Goal: Register for event/course

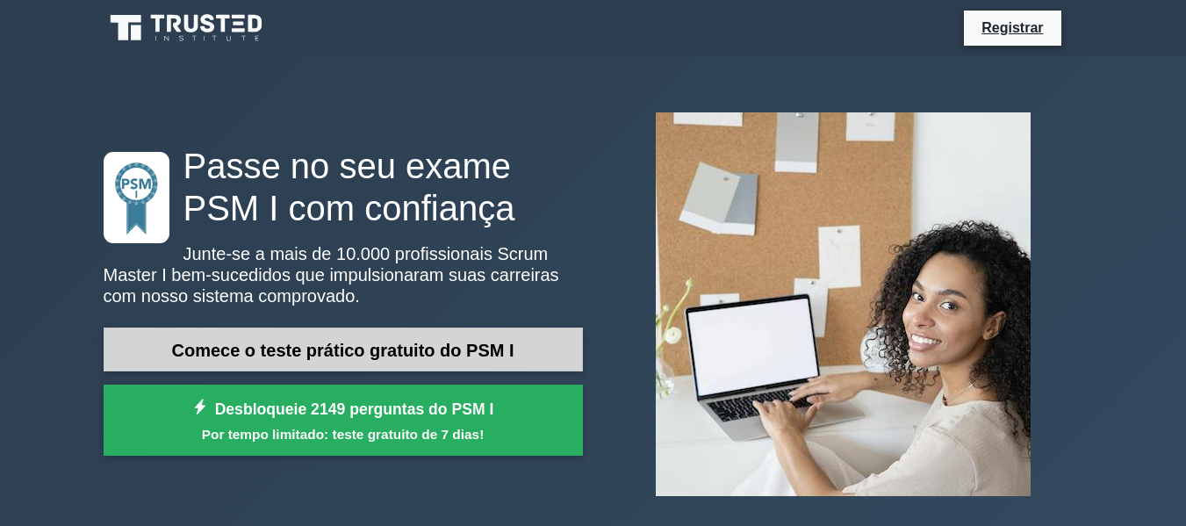
click at [418, 346] on font "Comece o teste prático gratuito do PSM I" at bounding box center [342, 350] width 342 height 19
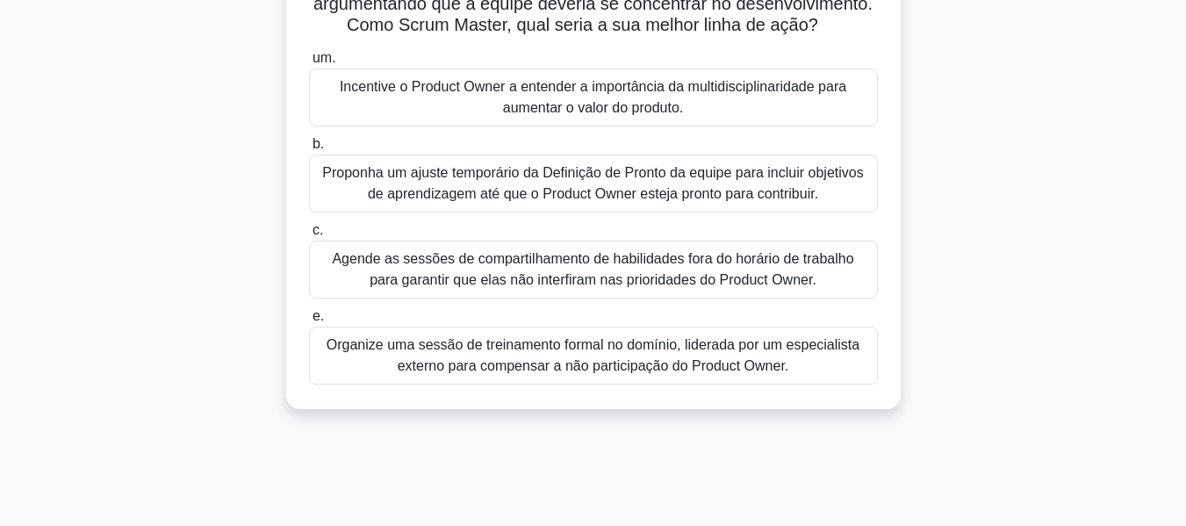
scroll to position [88, 0]
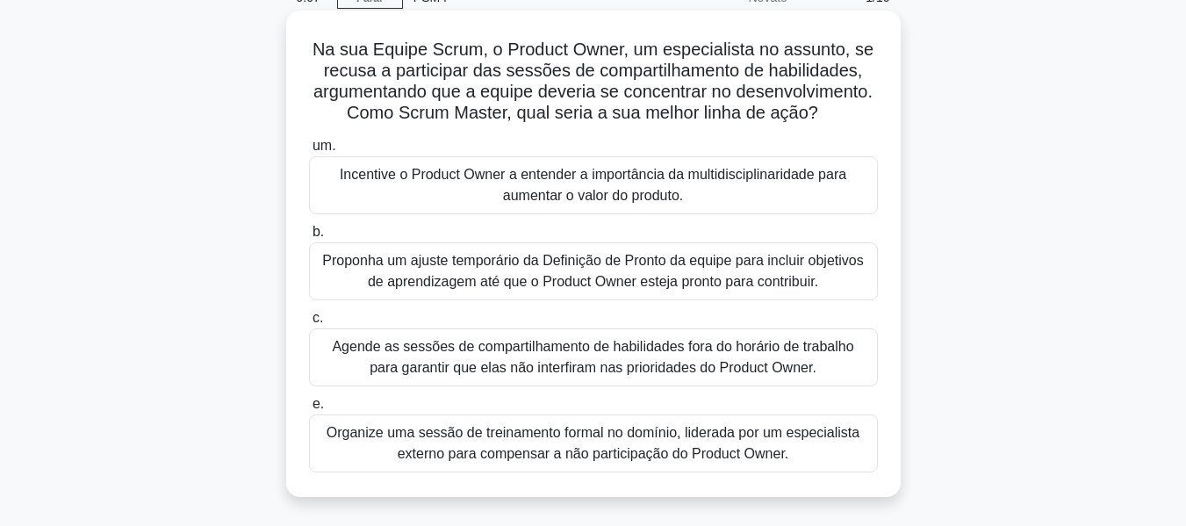
click at [606, 203] on font "Incentive o Product Owner a entender a importância da multidisciplinaridade par…" at bounding box center [593, 185] width 506 height 36
click at [309, 152] on input "um. Incentive o Product Owner a entender a importância da multidisciplinaridade…" at bounding box center [309, 145] width 0 height 11
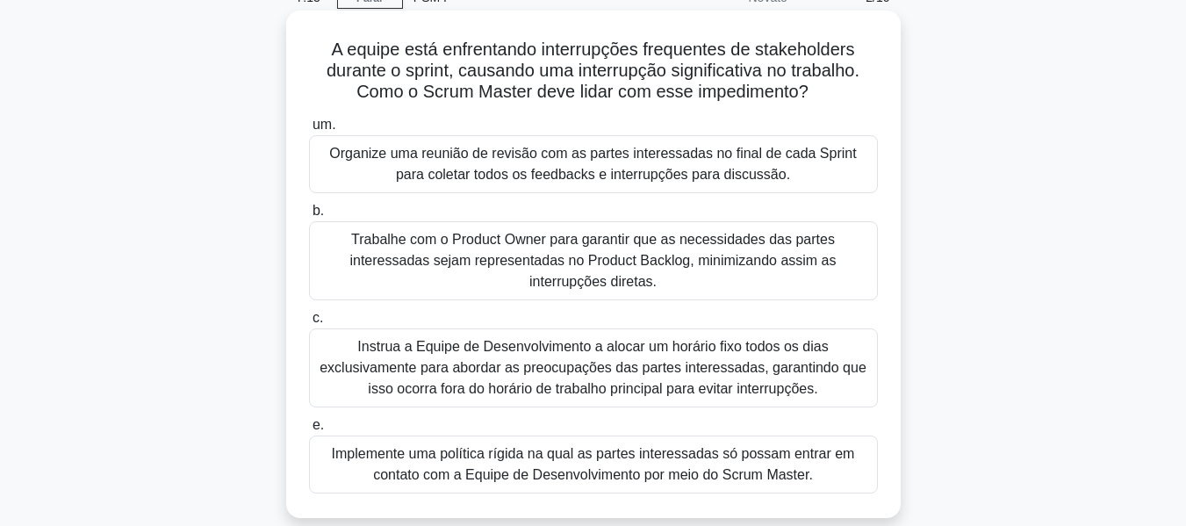
click at [568, 443] on font "Implemente uma política rígida na qual as partes interessadas só possam entrar …" at bounding box center [593, 464] width 553 height 42
click at [309, 431] on input "e. Implemente uma política rígida na qual as partes interessadas só possam entr…" at bounding box center [309, 425] width 0 height 11
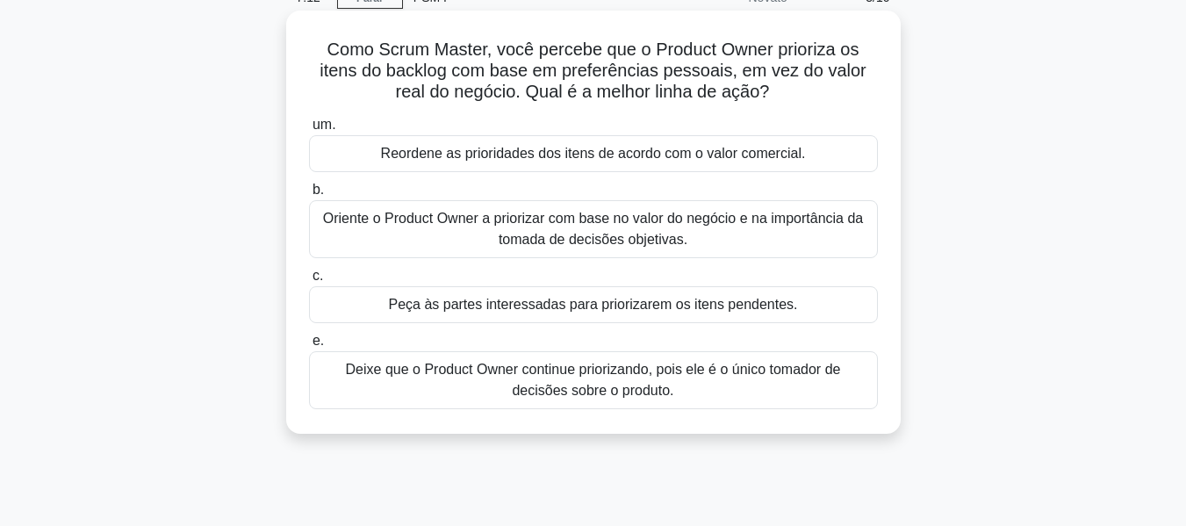
scroll to position [0, 0]
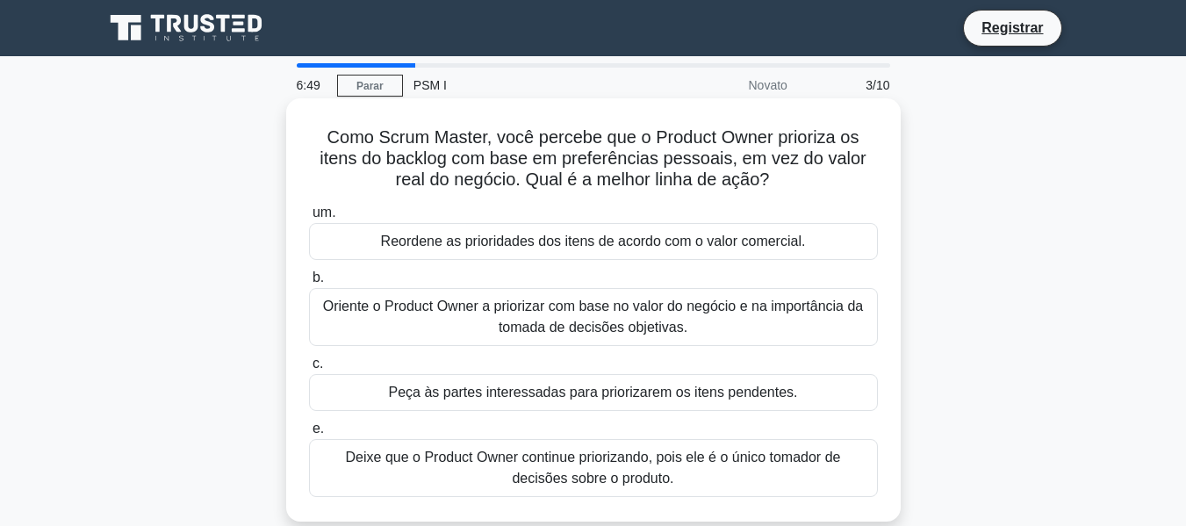
click at [578, 472] on font "Deixe que o Product Owner continue priorizando, pois ele é o único tomador de d…" at bounding box center [593, 467] width 495 height 36
click at [309, 435] on input "e. Deixe que o Product Owner continue priorizando, pois ele é o único tomador d…" at bounding box center [309, 428] width 0 height 11
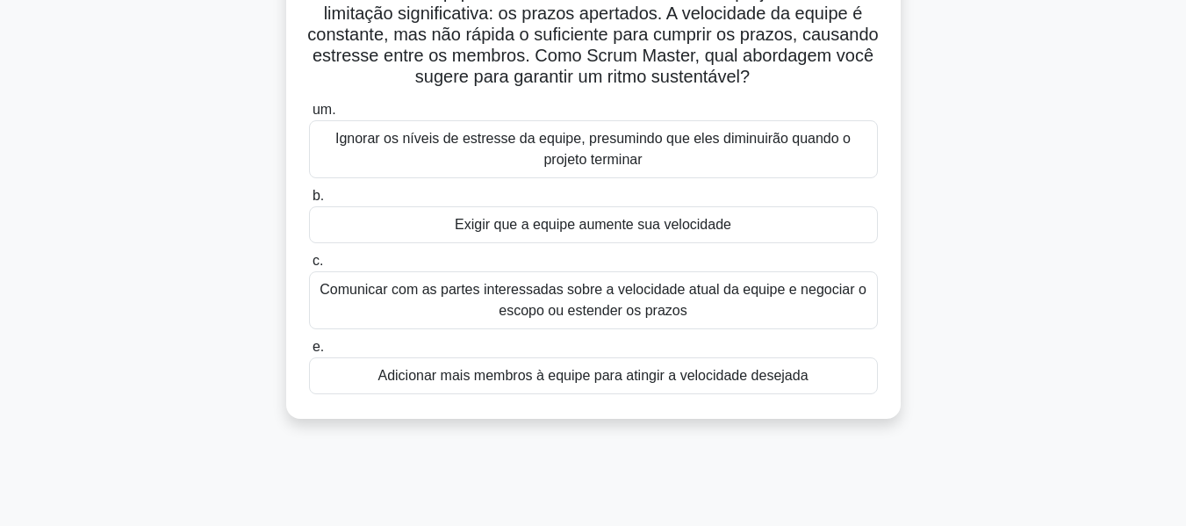
scroll to position [176, 0]
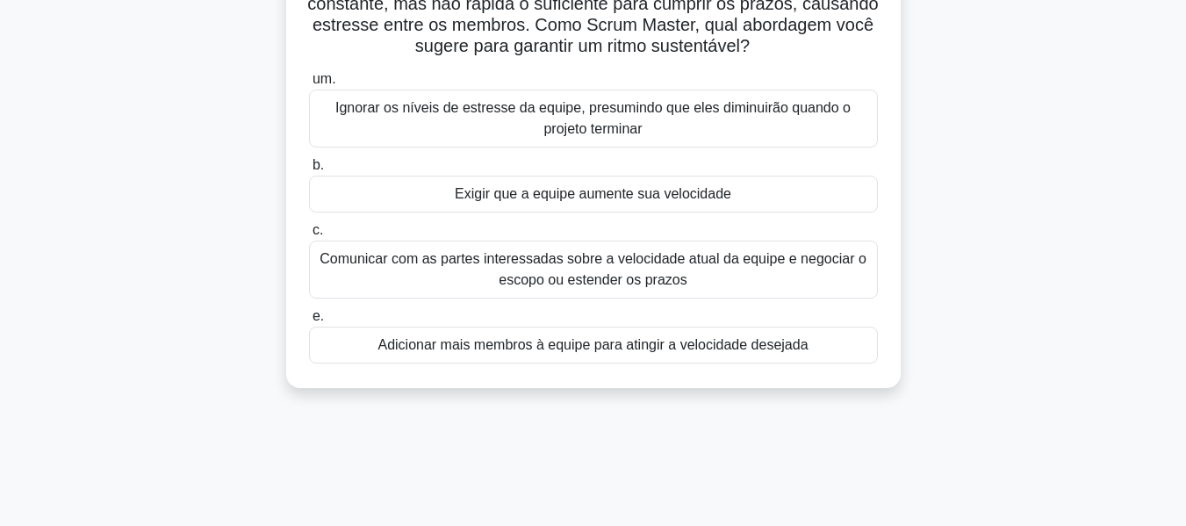
click at [626, 200] on font "Exigir que a equipe aumente sua velocidade" at bounding box center [593, 193] width 277 height 15
click at [309, 171] on input "b. Exigir que a equipe aumente sua velocidade" at bounding box center [309, 165] width 0 height 11
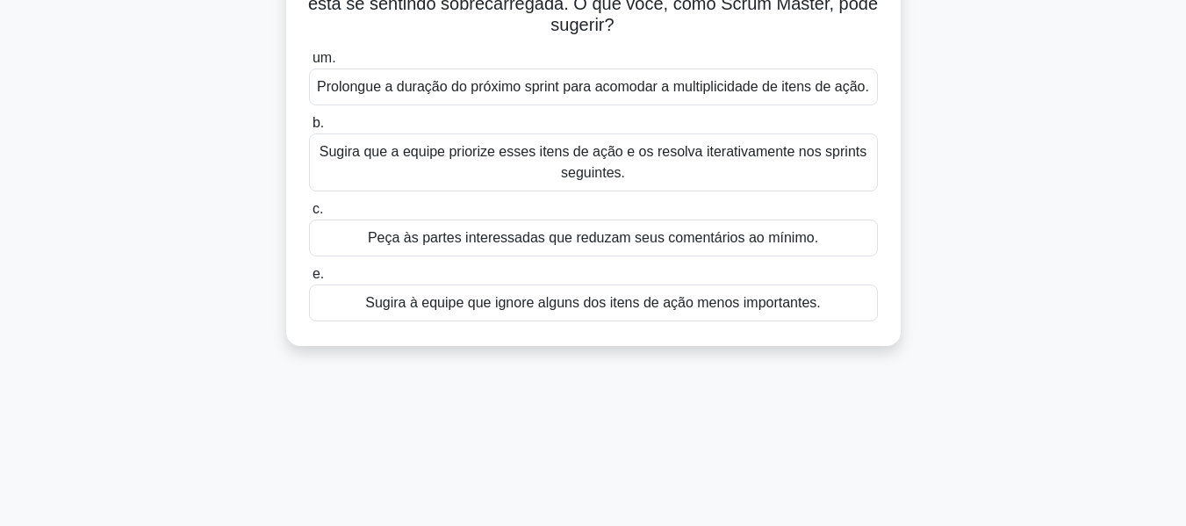
scroll to position [0, 0]
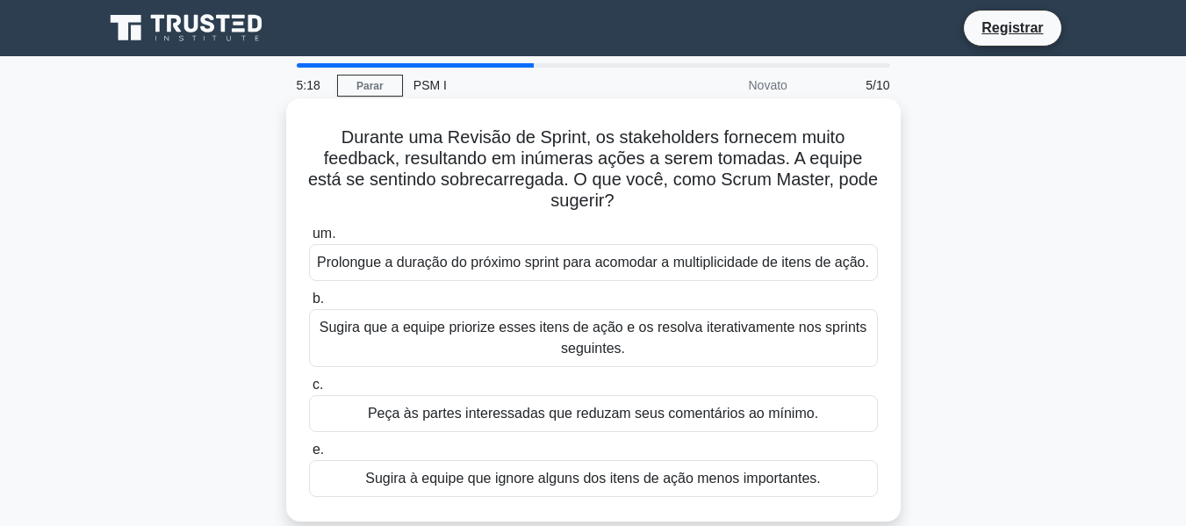
click at [640, 266] on font "Prolongue a duração do próximo sprint para acomodar a multiplicidade de itens d…" at bounding box center [593, 262] width 552 height 15
click at [309, 240] on input "um. Prolongue a duração do próximo sprint para acomodar a multiplicidade de ite…" at bounding box center [309, 233] width 0 height 11
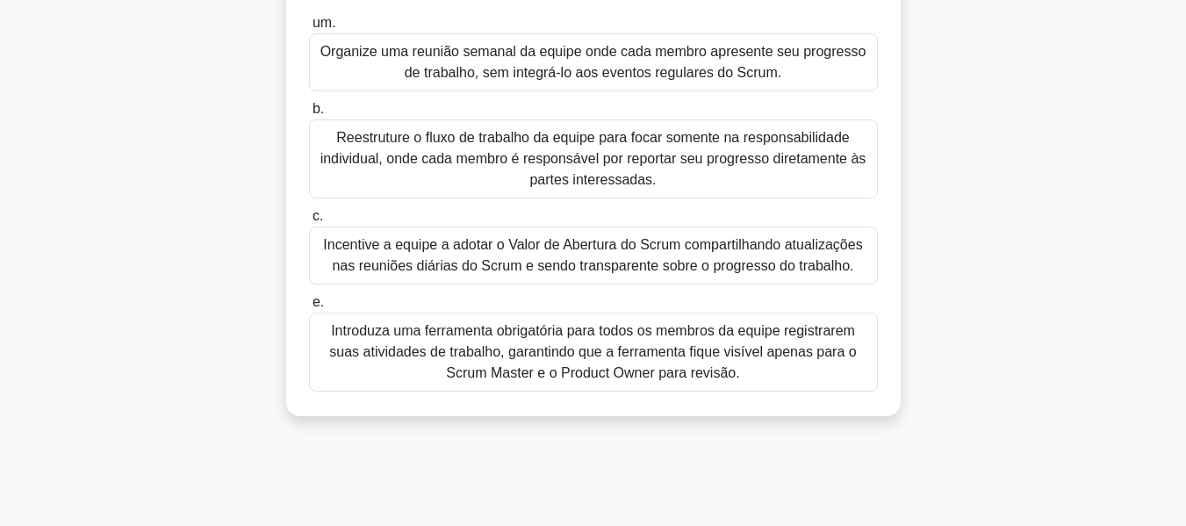
scroll to position [263, 0]
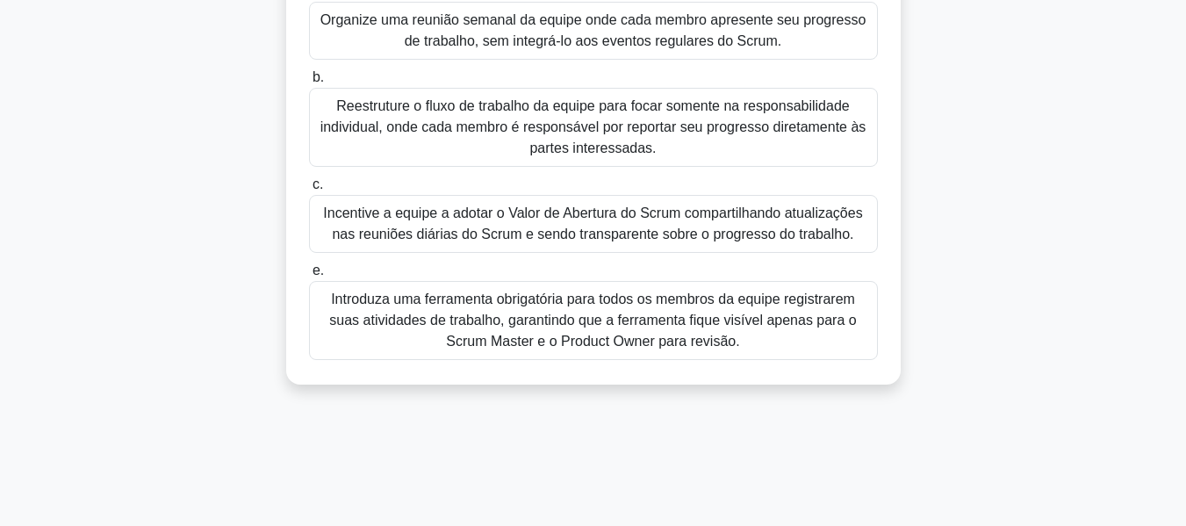
click at [661, 226] on font "Incentive a equipe a adotar o Valor de Abertura do Scrum compartilhando atualiz…" at bounding box center [592, 223] width 539 height 36
click at [309, 190] on input "c. Incentive a equipe a adotar o Valor de Abertura do Scrum compartilhando atua…" at bounding box center [309, 184] width 0 height 11
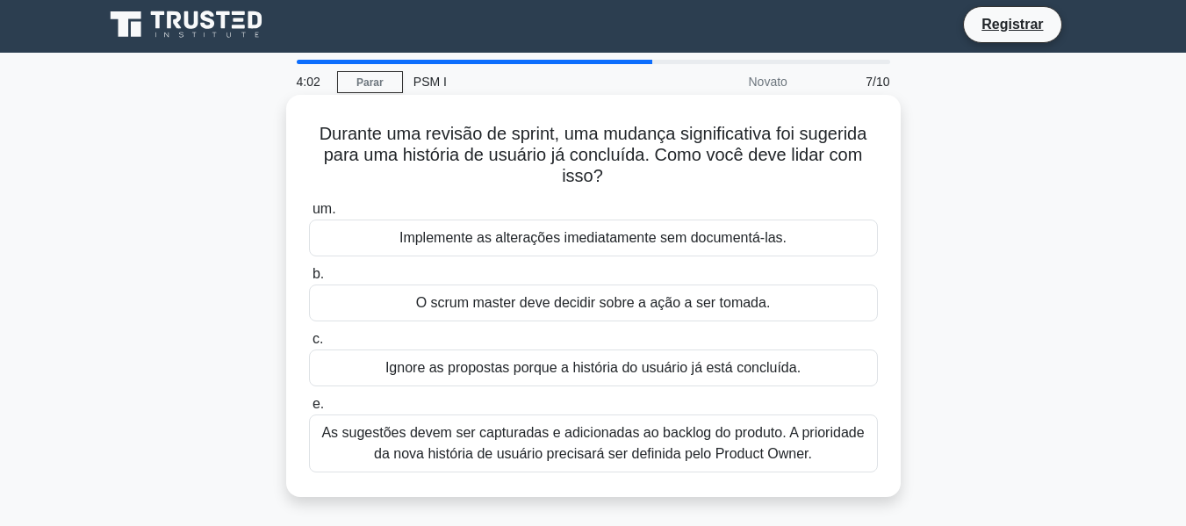
scroll to position [0, 0]
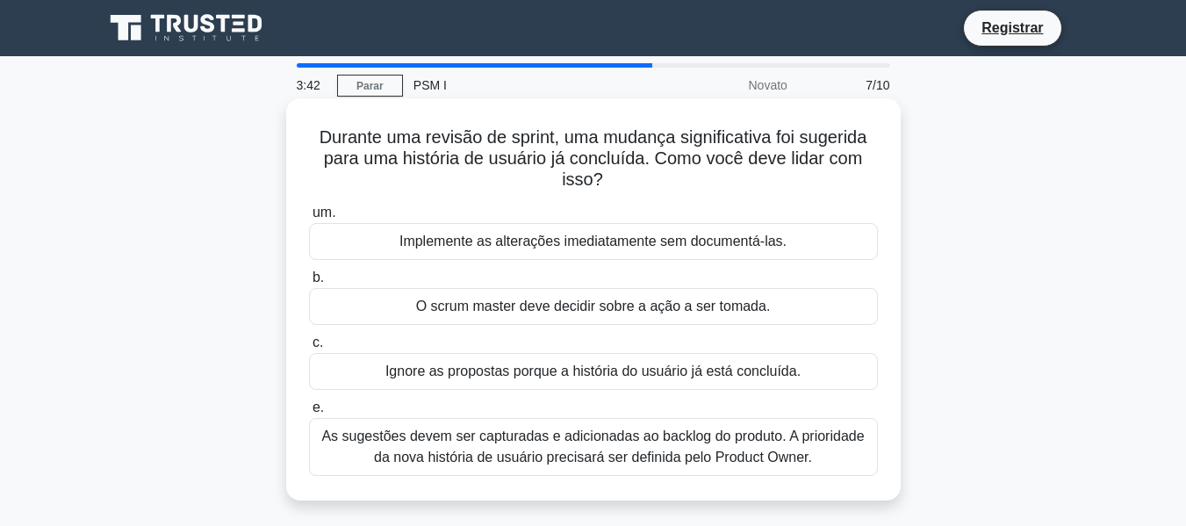
click at [664, 449] on font "As sugestões devem ser capturadas e adicionadas ao backlog do produto. A priori…" at bounding box center [592, 446] width 542 height 36
click at [309, 413] on input "e. As sugestões devem ser capturadas e adicionadas ao backlog do produto. A pri…" at bounding box center [309, 407] width 0 height 11
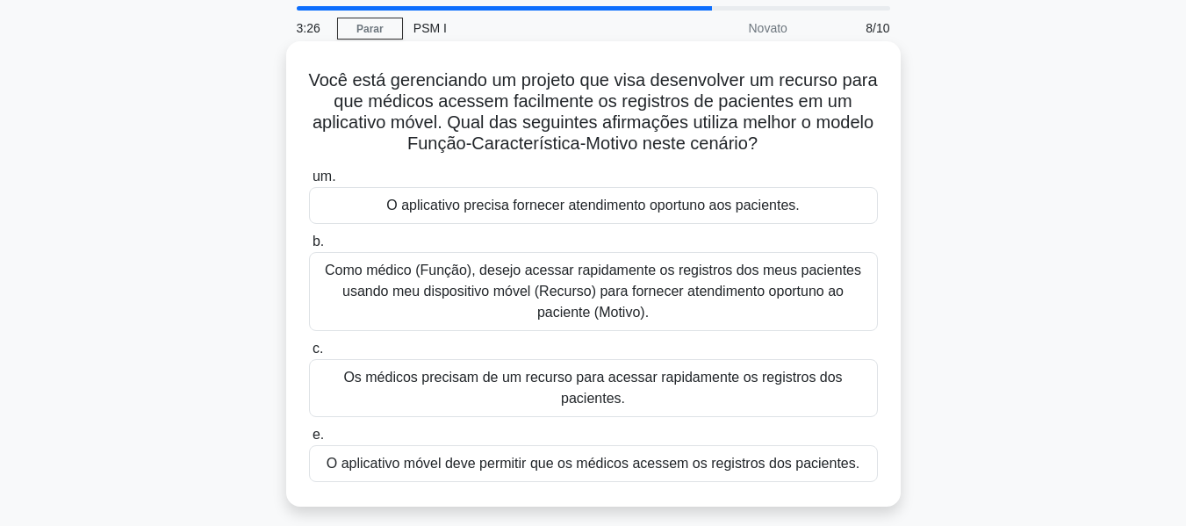
scroll to position [88, 0]
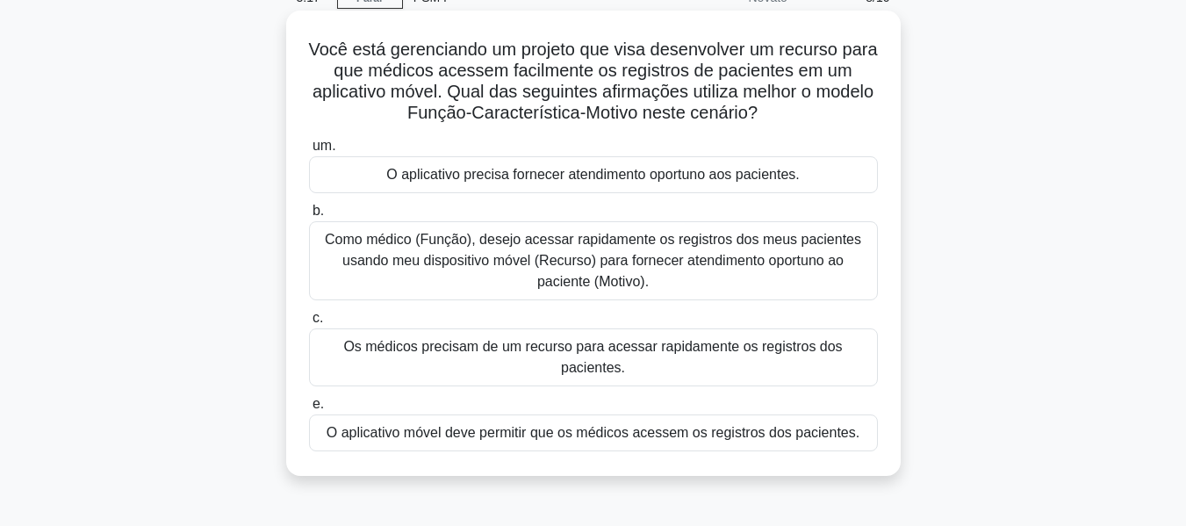
click at [665, 260] on font "Como médico (Função), desejo acessar rapidamente os registros dos meus paciente…" at bounding box center [593, 260] width 536 height 57
click at [309, 217] on input "b. Como médico (Função), desejo acessar rapidamente os registros dos meus pacie…" at bounding box center [309, 210] width 0 height 11
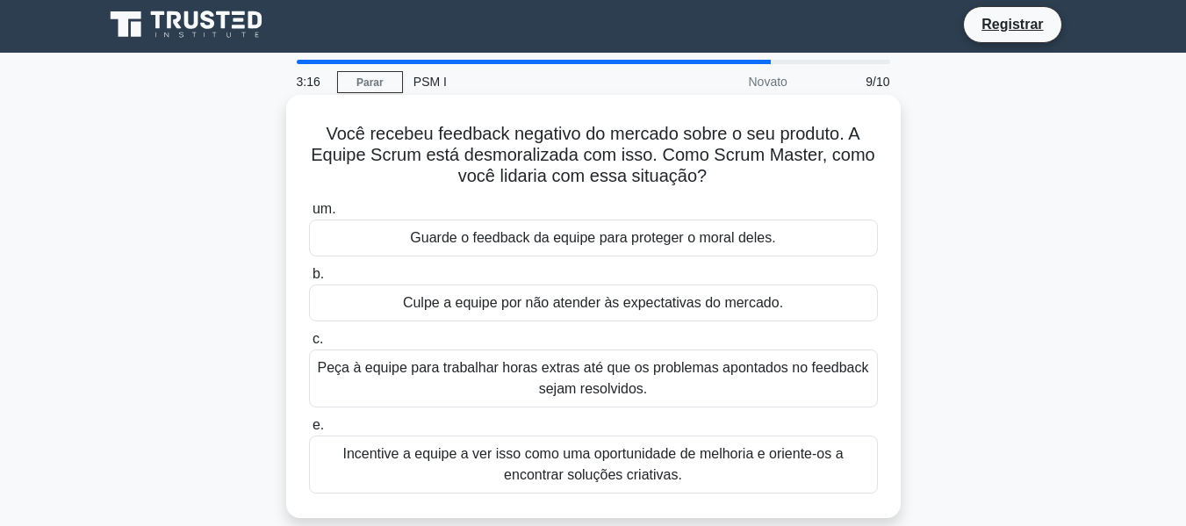
scroll to position [0, 0]
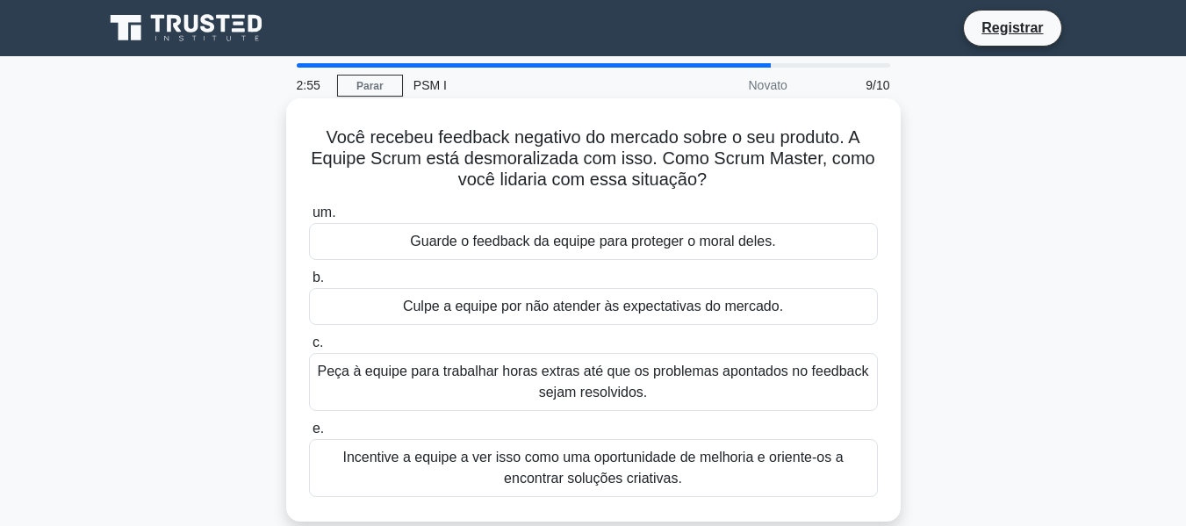
click at [629, 472] on font "Incentive a equipe a ver isso como uma oportunidade de melhoria e oriente-os a …" at bounding box center [592, 467] width 500 height 36
click at [309, 435] on input "e. Incentive a equipe a ver isso como uma oportunidade de melhoria e oriente-os…" at bounding box center [309, 428] width 0 height 11
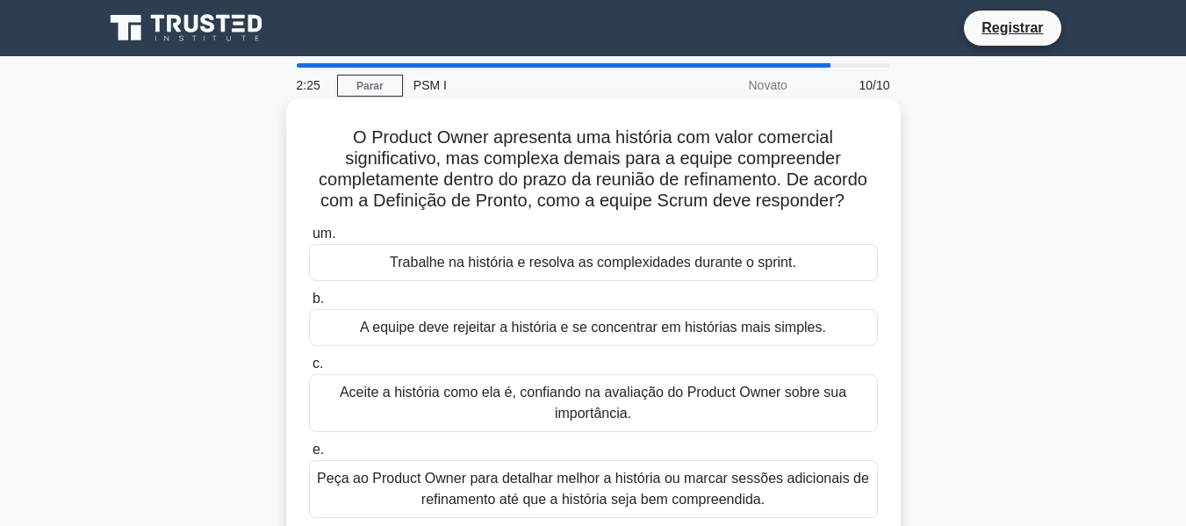
click at [619, 496] on font "Peça ao Product Owner para detalhar melhor a história ou marcar sessões adicion…" at bounding box center [593, 489] width 552 height 36
click at [309, 456] on input "e. Peça ao Product Owner para detalhar melhor a história ou marcar sessões adic…" at bounding box center [309, 449] width 0 height 11
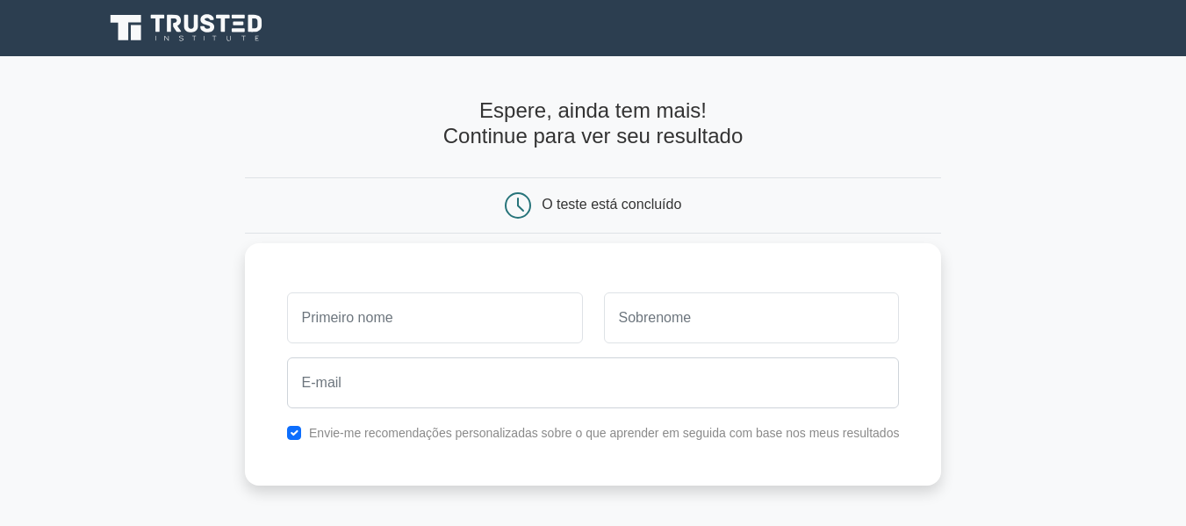
click at [451, 319] on input "text" at bounding box center [435, 317] width 296 height 51
type input "|Rodolfo"
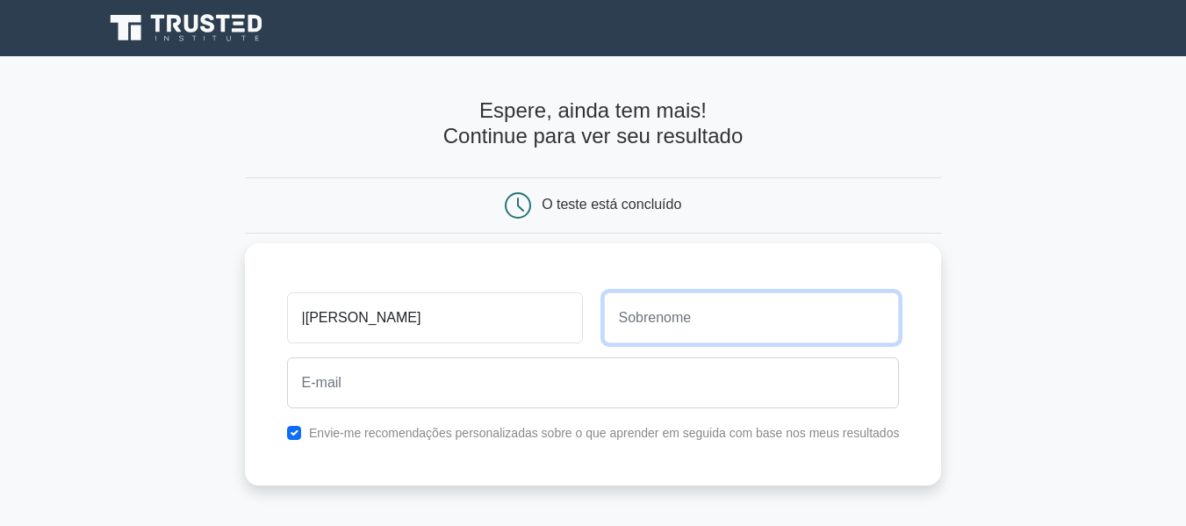
click at [726, 311] on input "text" at bounding box center [752, 317] width 296 height 51
type input "Vieira"
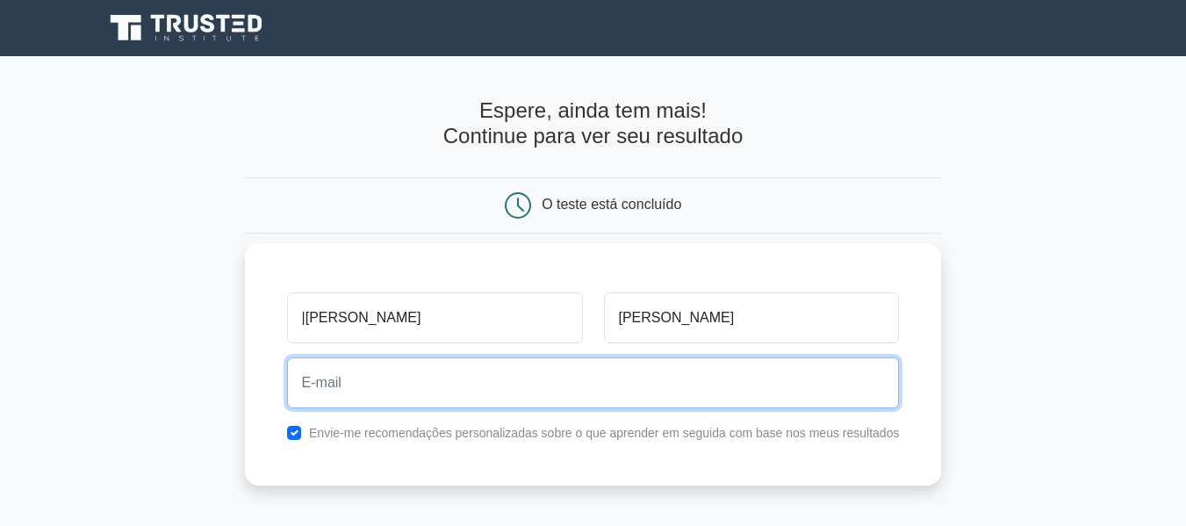
click at [605, 389] on input "email" at bounding box center [593, 382] width 613 height 51
type input "rodolfo1003@gmail.com"
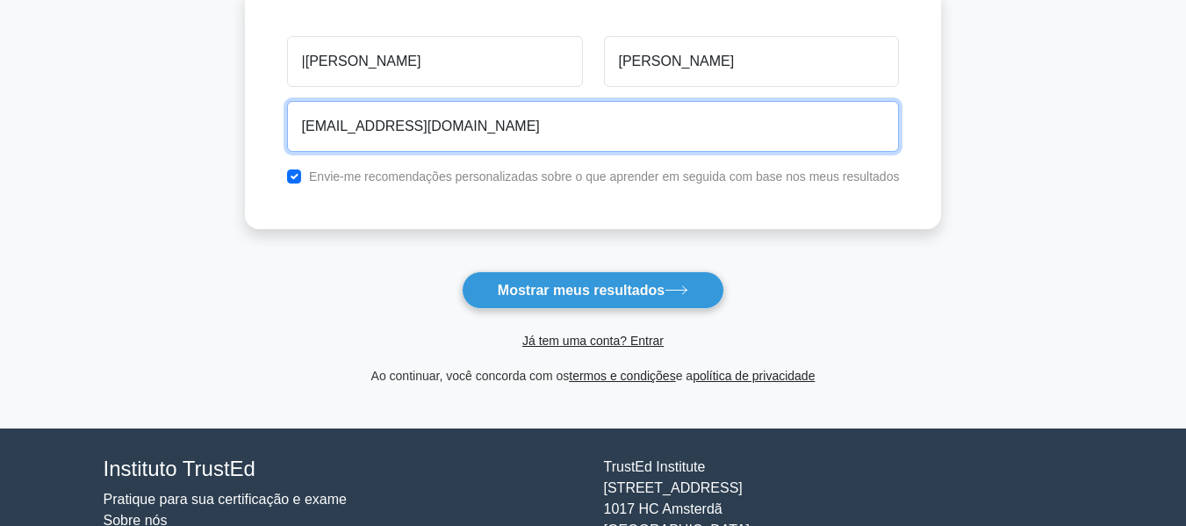
scroll to position [263, 0]
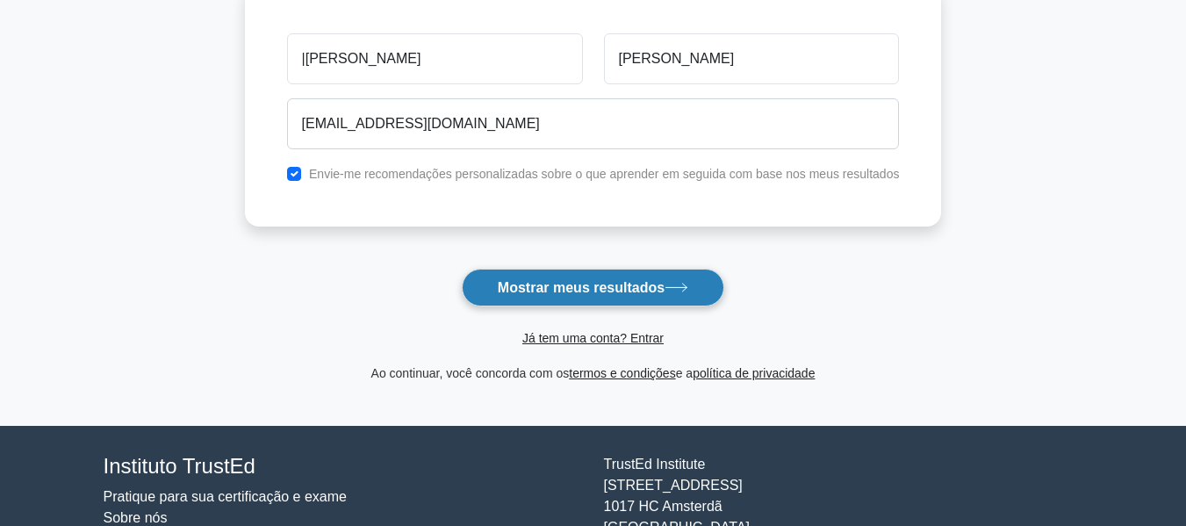
click at [632, 291] on font "Mostrar meus resultados" at bounding box center [581, 287] width 167 height 15
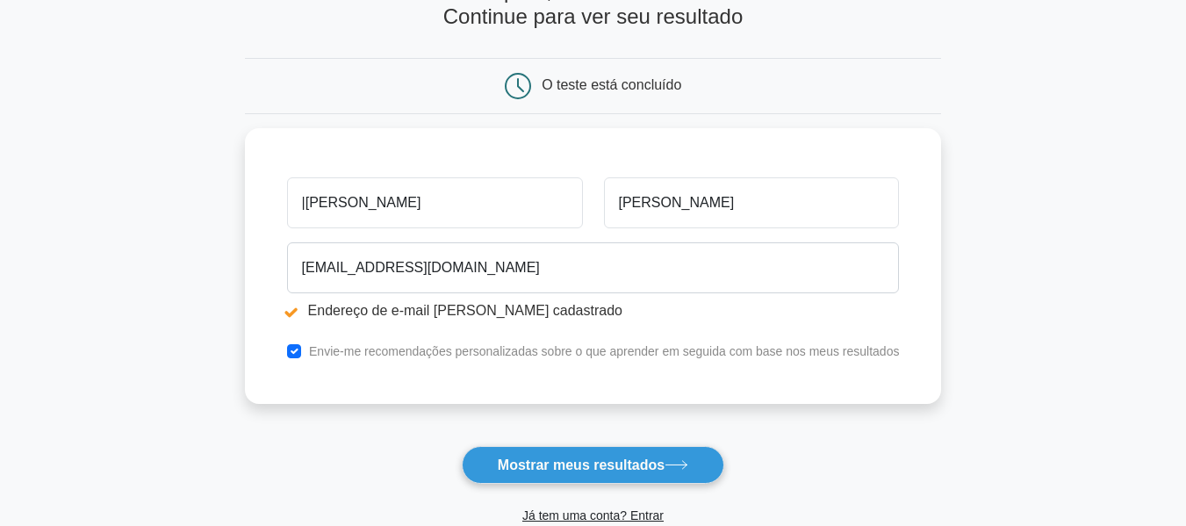
scroll to position [263, 0]
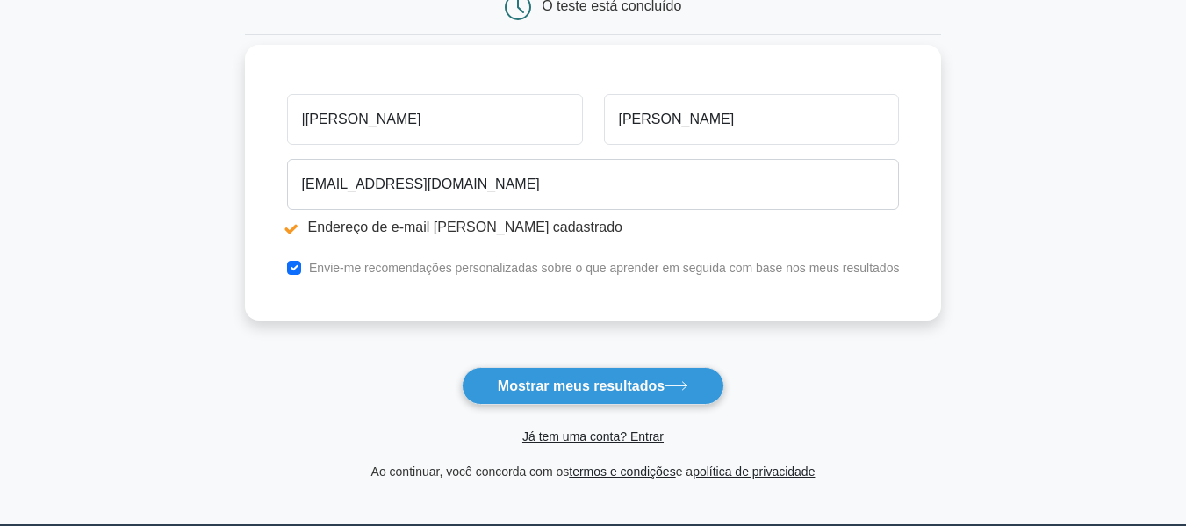
click at [549, 273] on font "Envie-me recomendações personalizadas sobre o que aprender em seguida com base …" at bounding box center [604, 268] width 590 height 14
click at [298, 267] on input "checkbox" at bounding box center [294, 268] width 14 height 14
checkbox input "false"
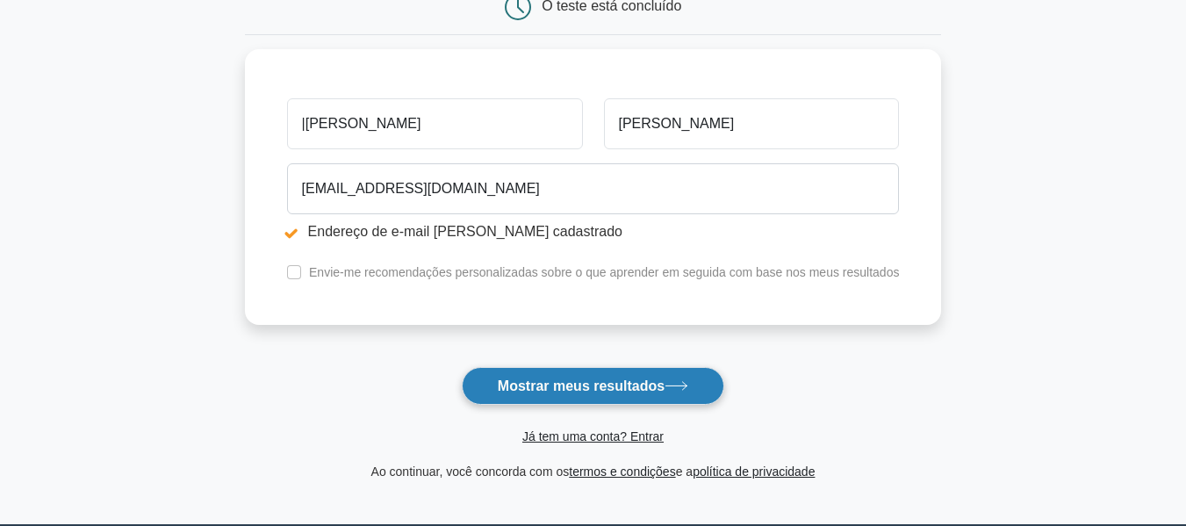
click at [642, 391] on font "Mostrar meus resultados" at bounding box center [581, 385] width 167 height 15
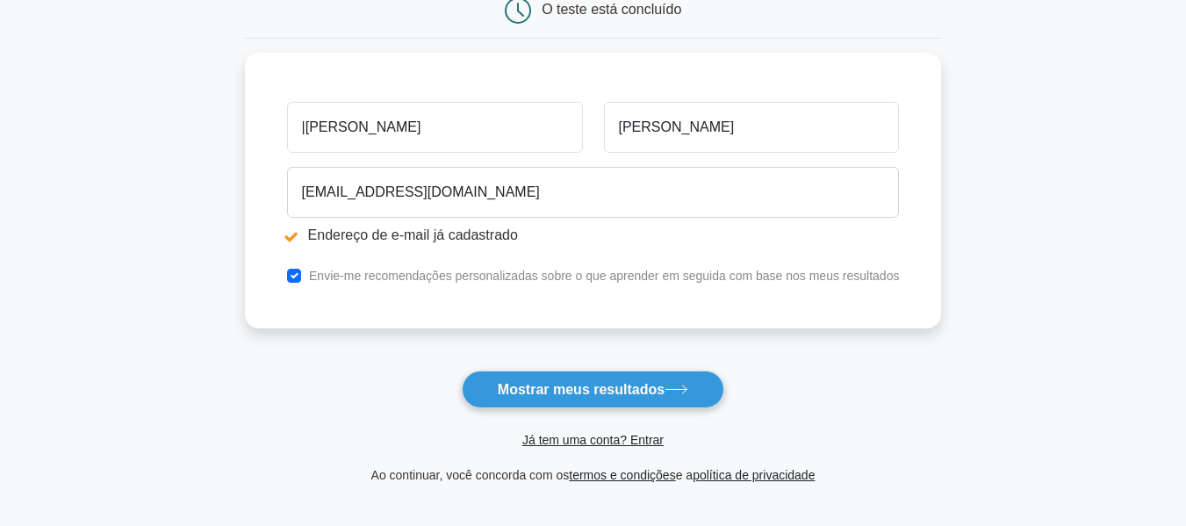
scroll to position [263, 0]
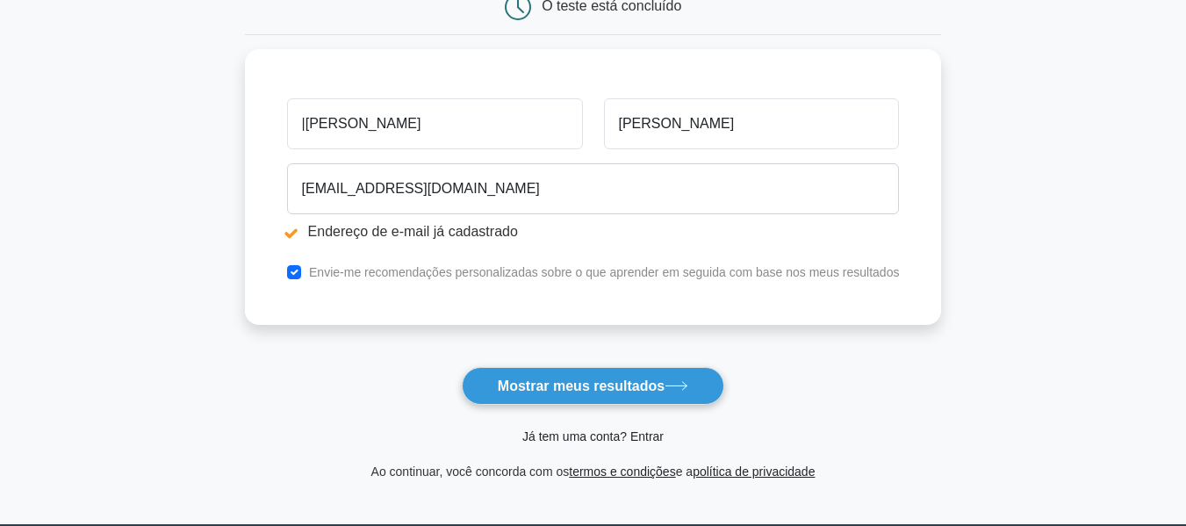
click at [639, 438] on font "Já tem uma conta? Entrar" at bounding box center [592, 436] width 141 height 14
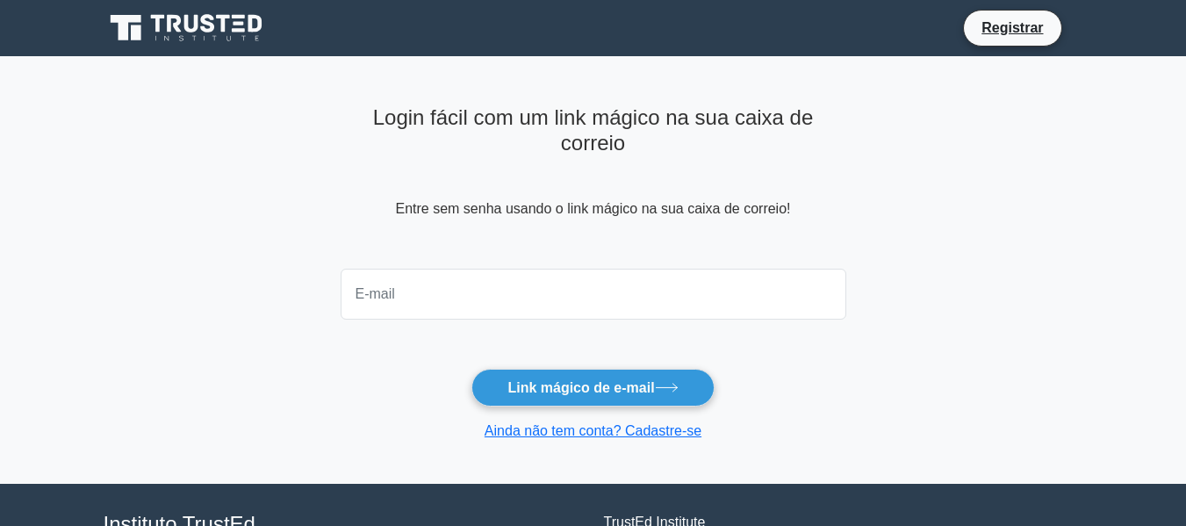
click at [476, 289] on input "email" at bounding box center [594, 294] width 506 height 51
type input "[EMAIL_ADDRESS][DOMAIN_NAME]"
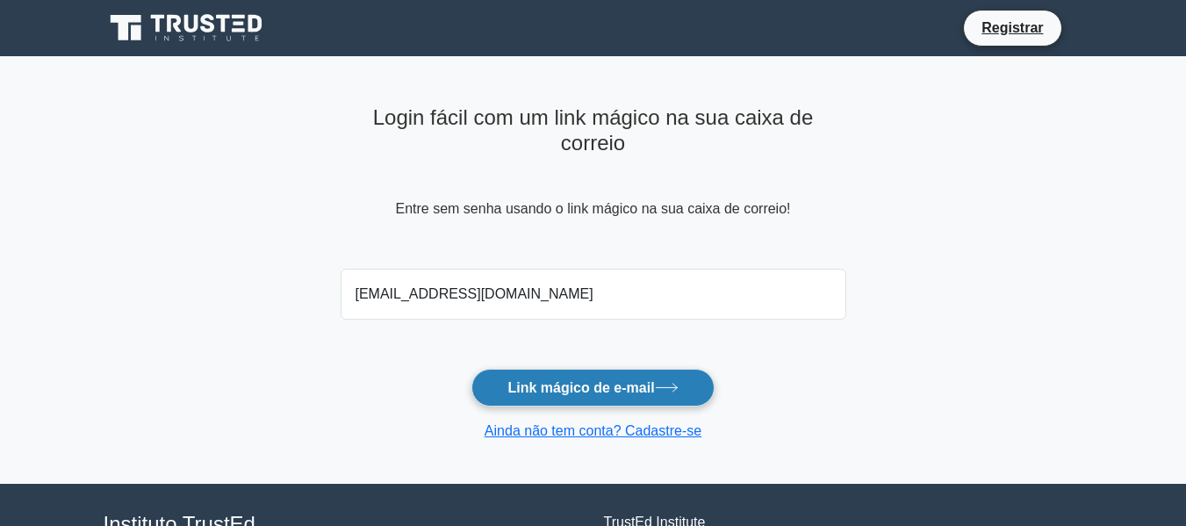
click at [599, 387] on font "Link mágico de e-mail" at bounding box center [580, 387] width 147 height 15
